Goal: Transaction & Acquisition: Purchase product/service

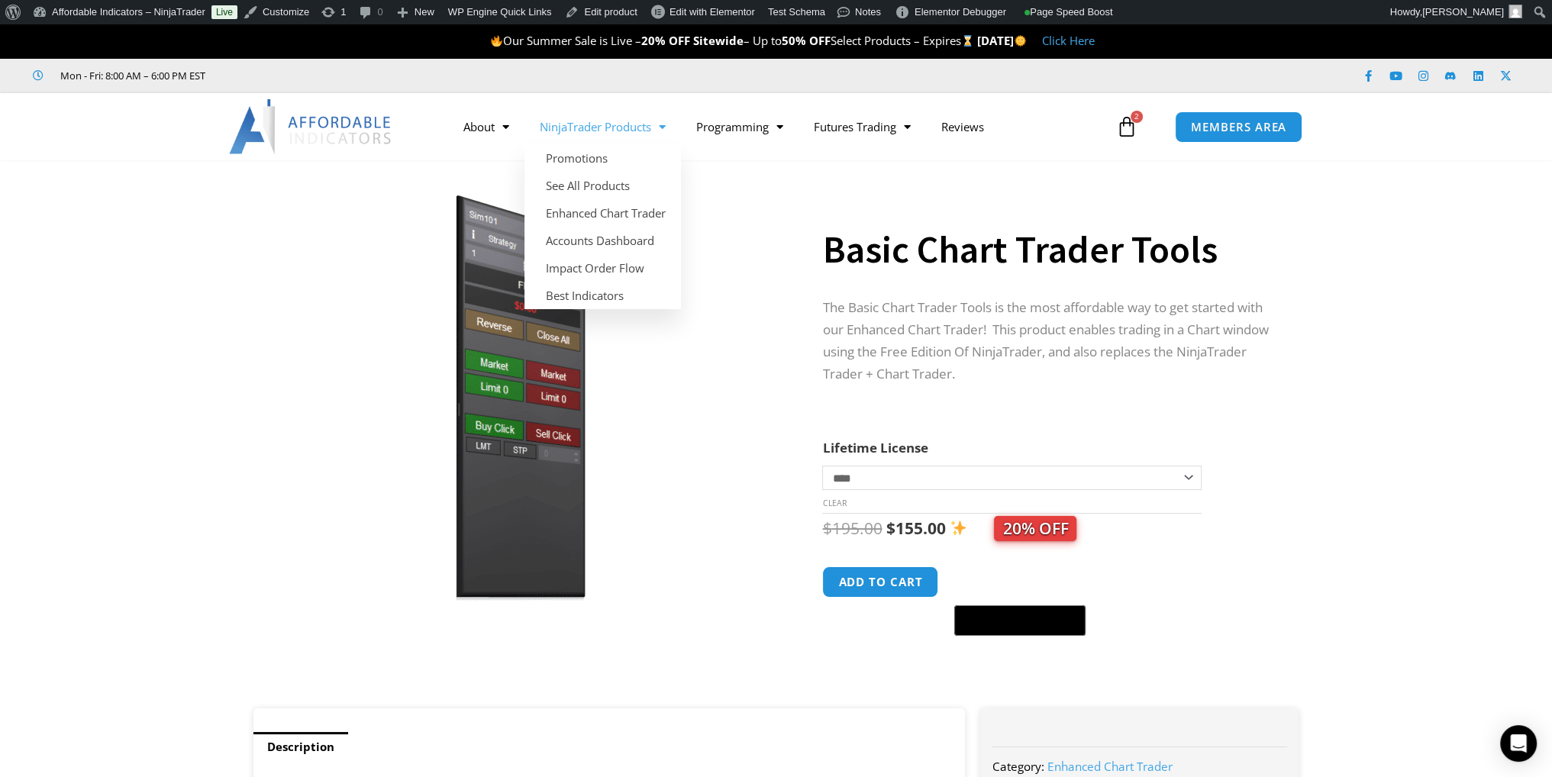
click at [663, 126] on span "Menu" at bounding box center [658, 127] width 15 height 27
click at [599, 186] on link "See All Products" at bounding box center [602, 185] width 157 height 27
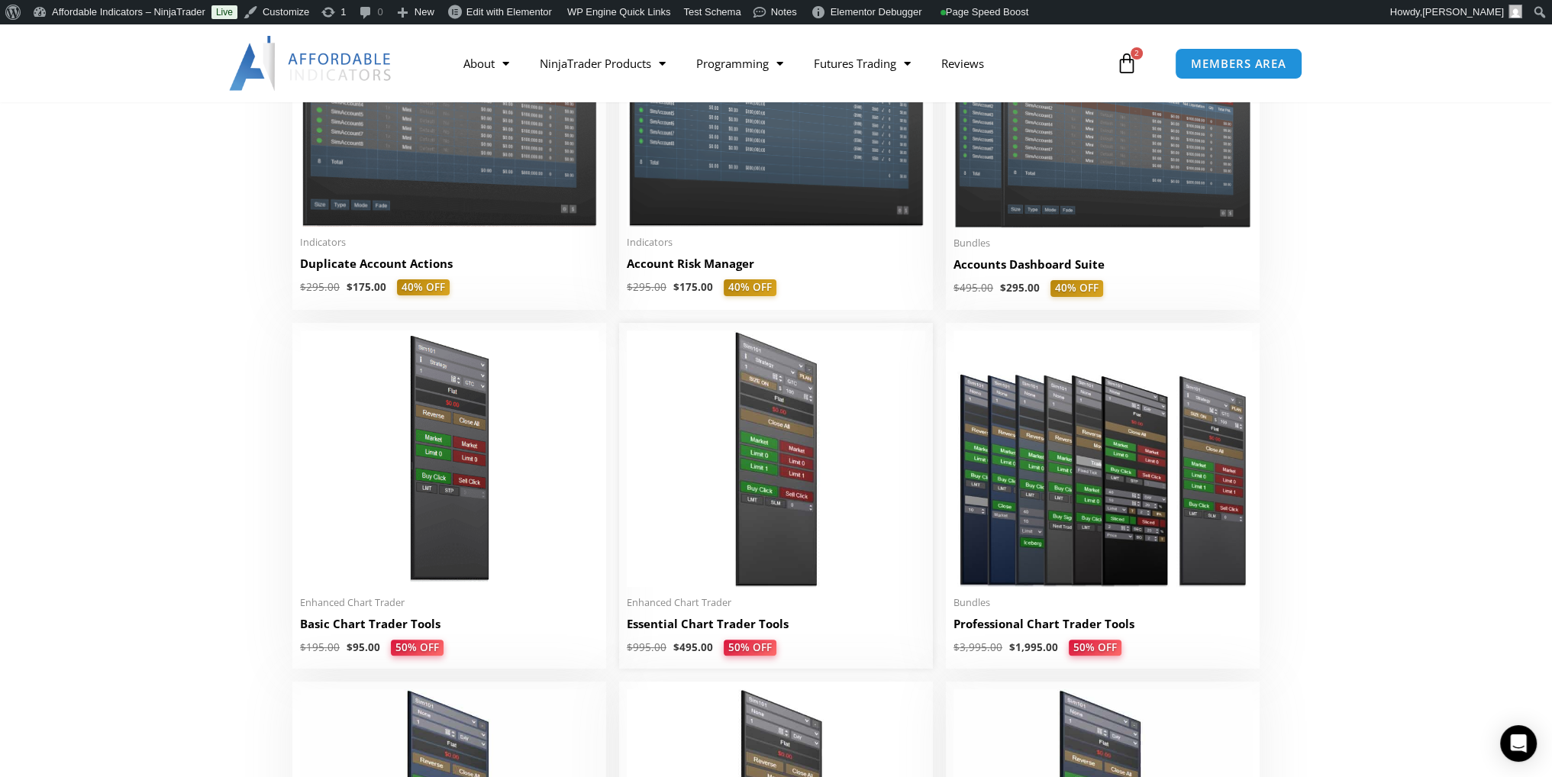
scroll to position [534, 0]
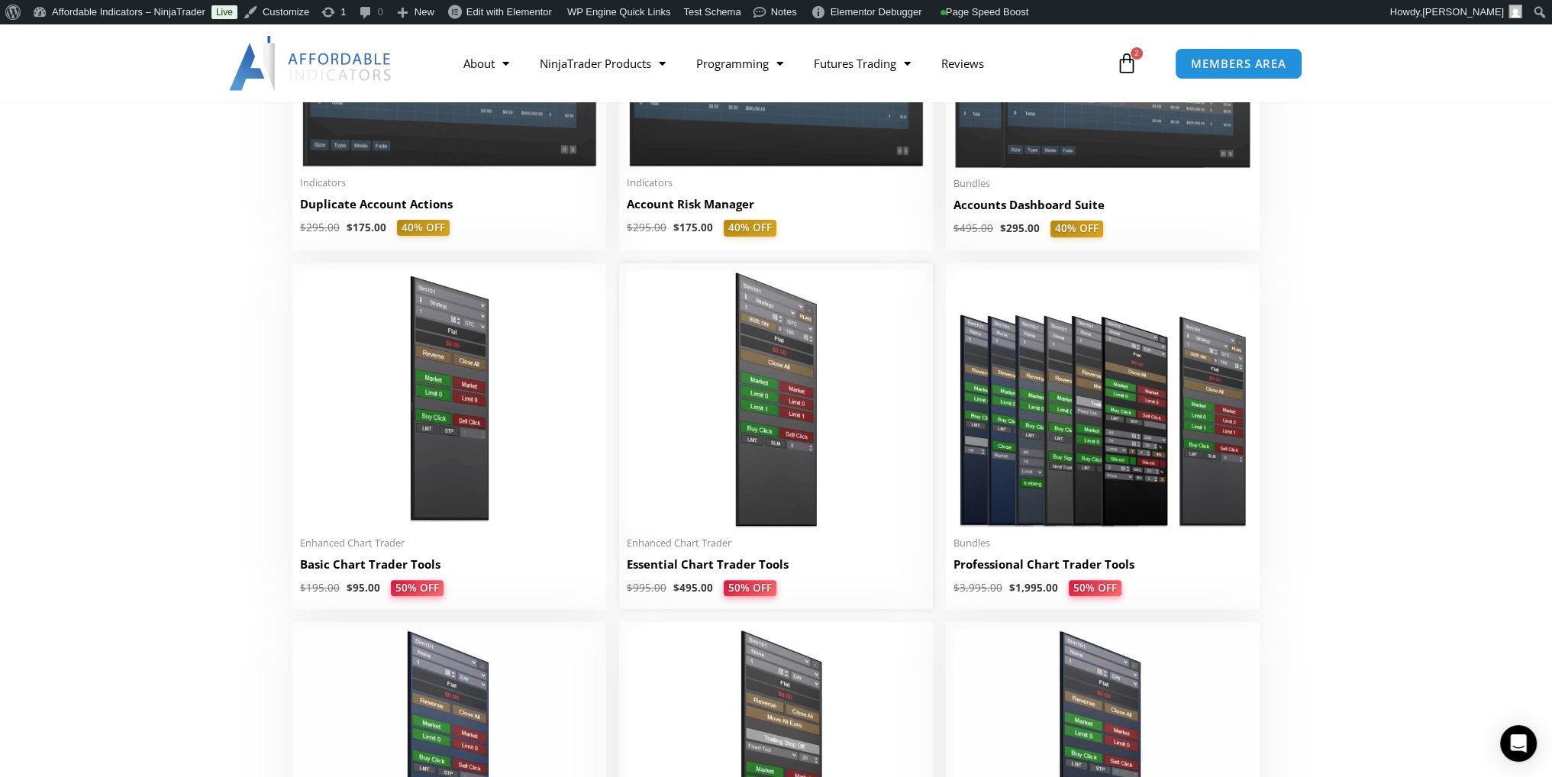
click at [738, 466] on img at bounding box center [776, 399] width 299 height 257
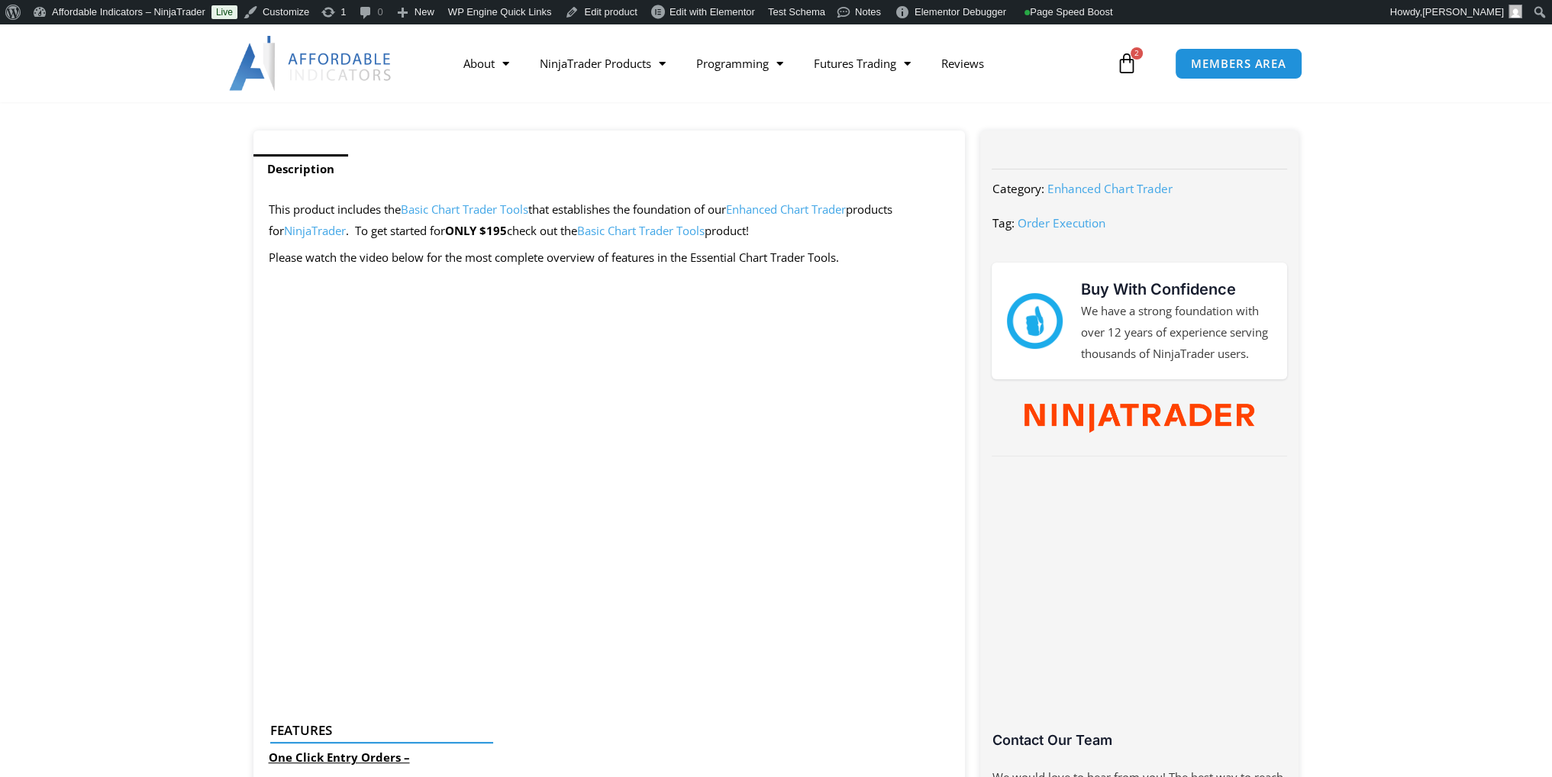
scroll to position [687, 0]
